Goal: Task Accomplishment & Management: Use online tool/utility

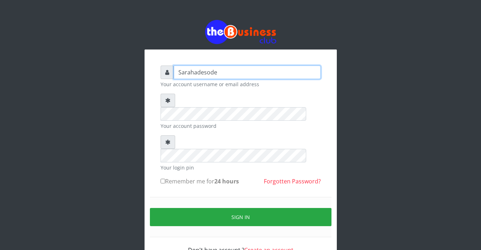
click at [223, 71] on input "Sarahadesode" at bounding box center [247, 72] width 147 height 14
type input "S"
type input "Sarahadesode"
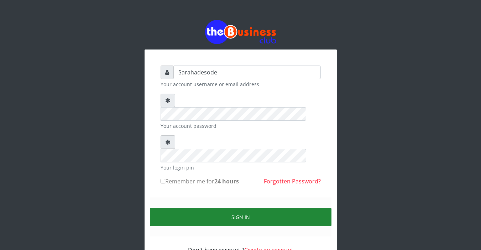
click at [237, 208] on button "Sign in" at bounding box center [240, 217] width 181 height 18
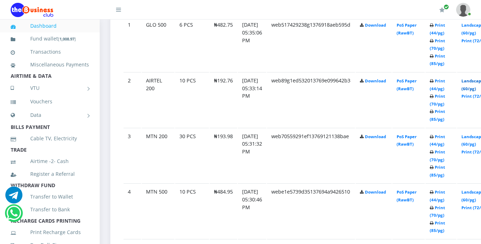
click at [476, 84] on link "Landscape (60/pg)" at bounding box center [472, 84] width 22 height 13
